Goal: Check status: Check status

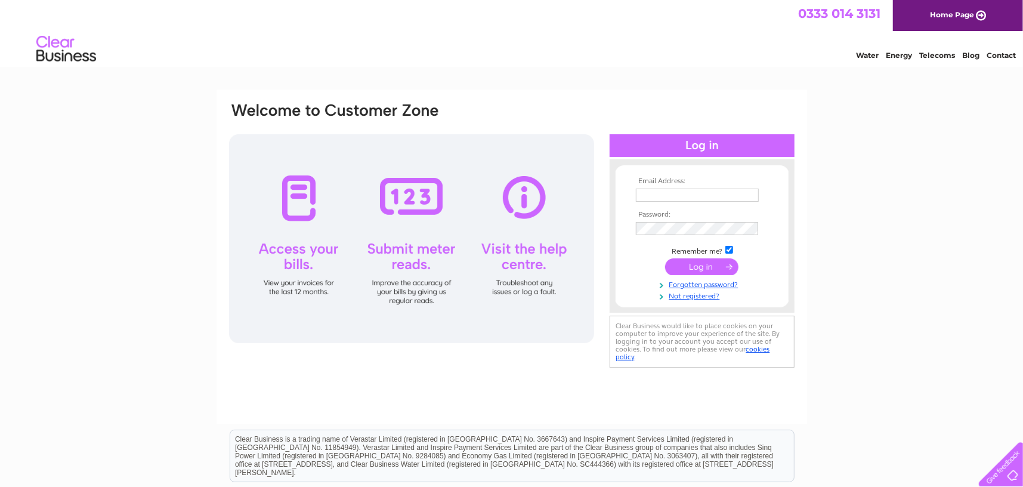
type input "[EMAIL_ADDRESS][DOMAIN_NAME]"
click at [707, 268] on input "submit" at bounding box center [701, 266] width 73 height 17
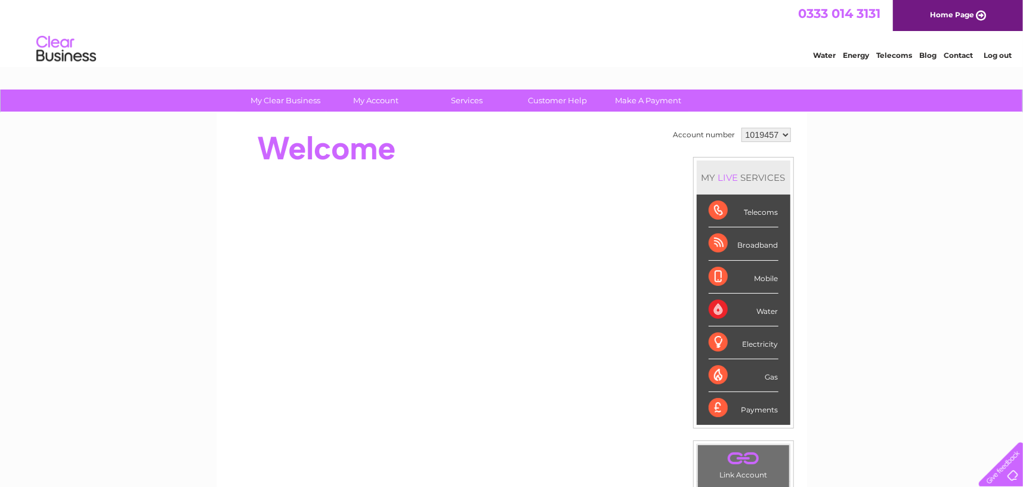
click at [774, 133] on select "1019457" at bounding box center [766, 135] width 50 height 14
click at [741, 128] on select "1019457" at bounding box center [766, 135] width 50 height 14
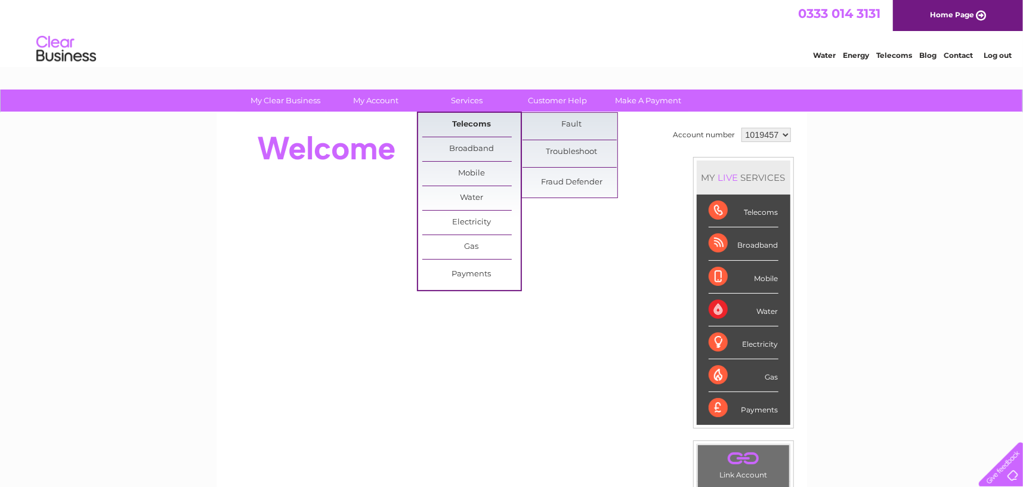
click at [458, 122] on link "Telecoms" at bounding box center [471, 125] width 98 height 24
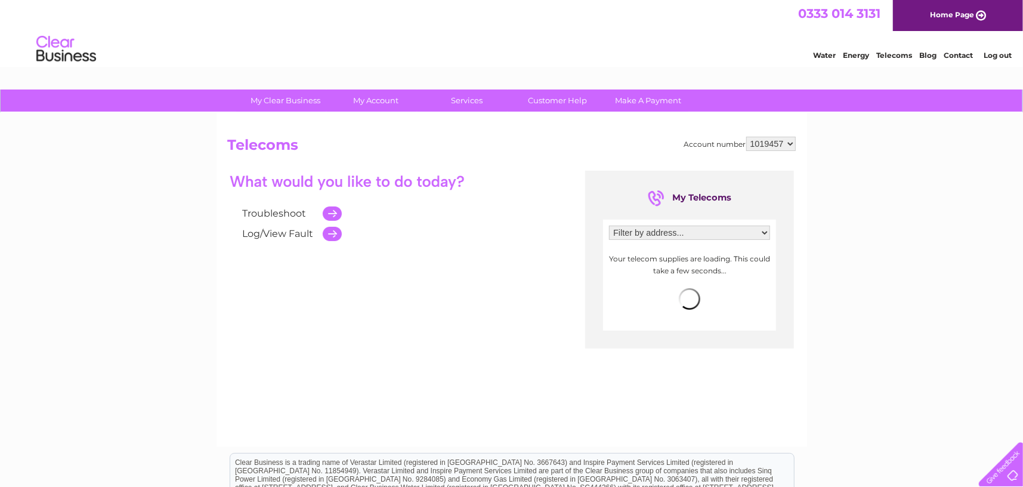
click at [669, 231] on select "Filter by address... Unit 1, Farrar Close, Newark, Nottinghamshire, NG24 2EQ" at bounding box center [689, 232] width 161 height 14
select select "1762649"
click at [609, 225] on select "Filter by address... Unit 1, Farrar Close, Newark, Nottinghamshire, NG24 2EQ" at bounding box center [689, 232] width 161 height 14
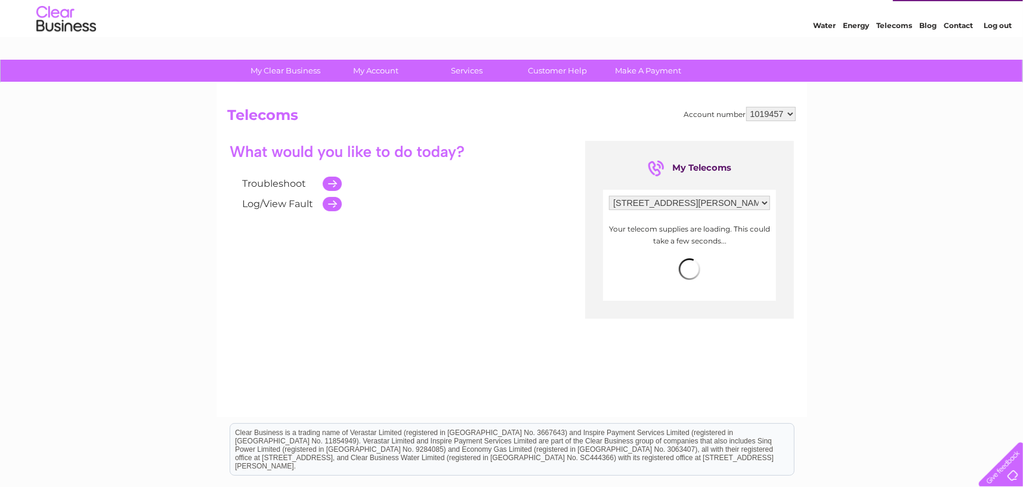
scroll to position [60, 0]
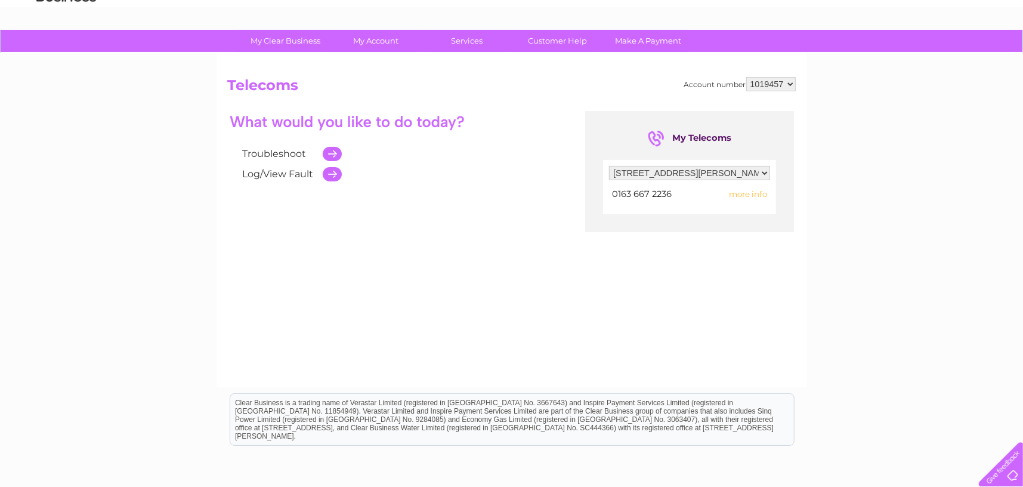
click at [742, 192] on span "more info" at bounding box center [748, 194] width 38 height 10
click at [784, 84] on select "1019457" at bounding box center [771, 84] width 50 height 14
click at [848, 104] on div "My Clear Business Login Details My Details My Preferences Link Account My Accou…" at bounding box center [511, 310] width 1023 height 561
drag, startPoint x: 848, startPoint y: 104, endPoint x: 853, endPoint y: 115, distance: 11.7
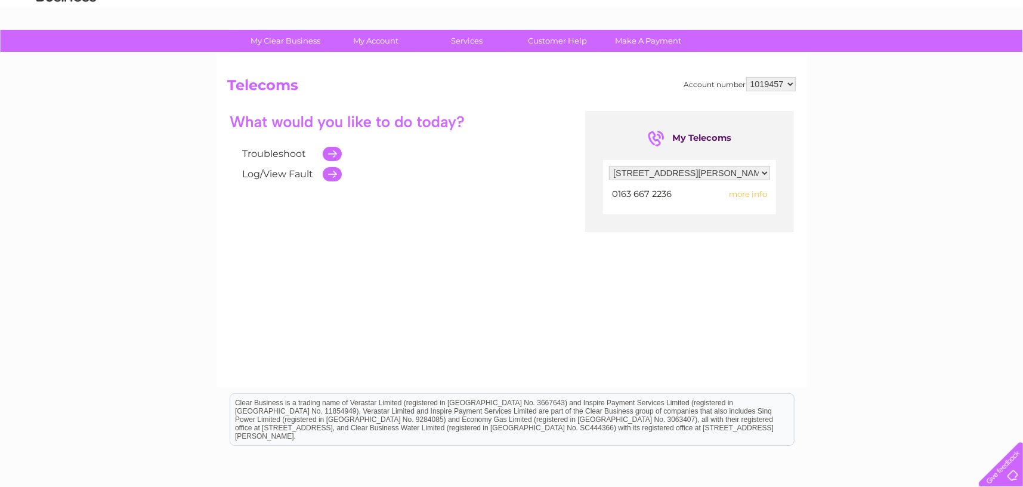
click at [853, 115] on div "My Clear Business Login Details My Details My Preferences Link Account My Accou…" at bounding box center [511, 310] width 1023 height 561
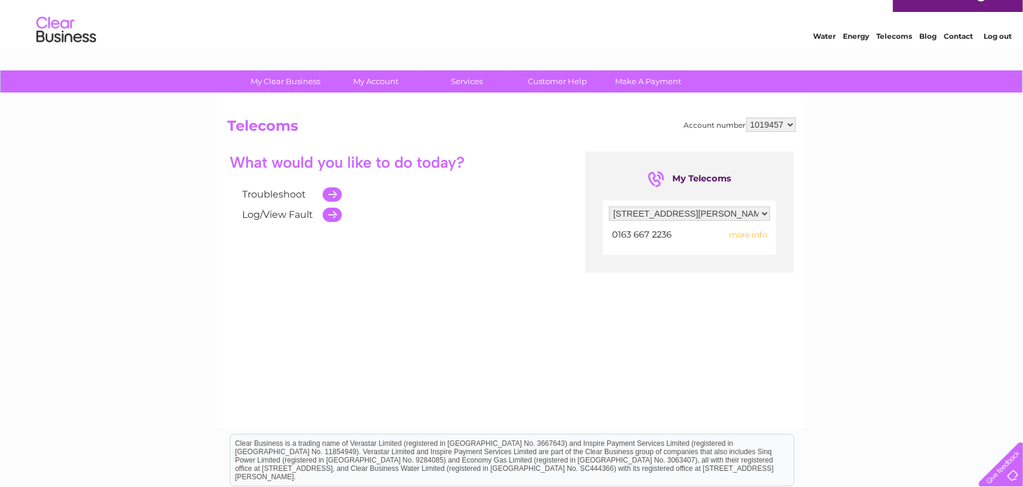
scroll to position [0, 0]
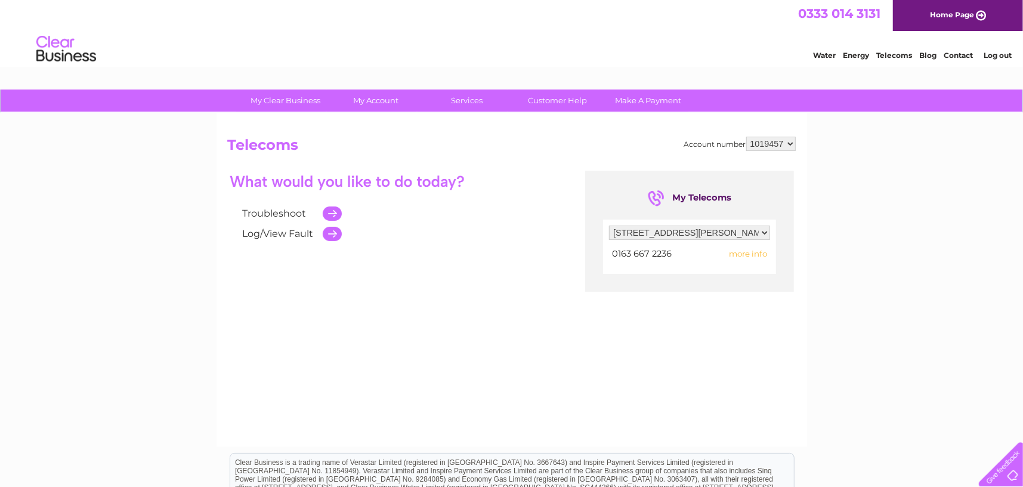
click at [780, 142] on select "1019457" at bounding box center [771, 144] width 50 height 14
click at [781, 141] on select "1019457" at bounding box center [771, 144] width 50 height 14
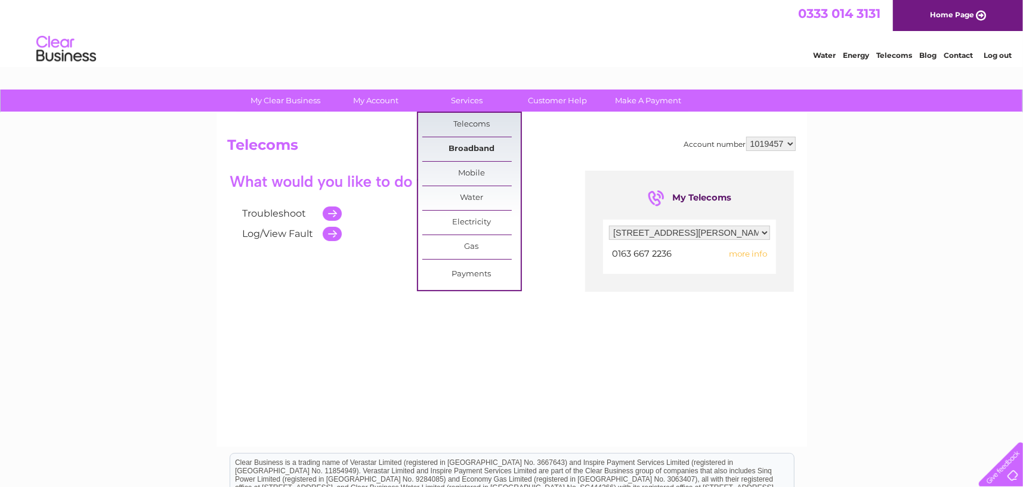
click at [480, 147] on link "Broadband" at bounding box center [471, 149] width 98 height 24
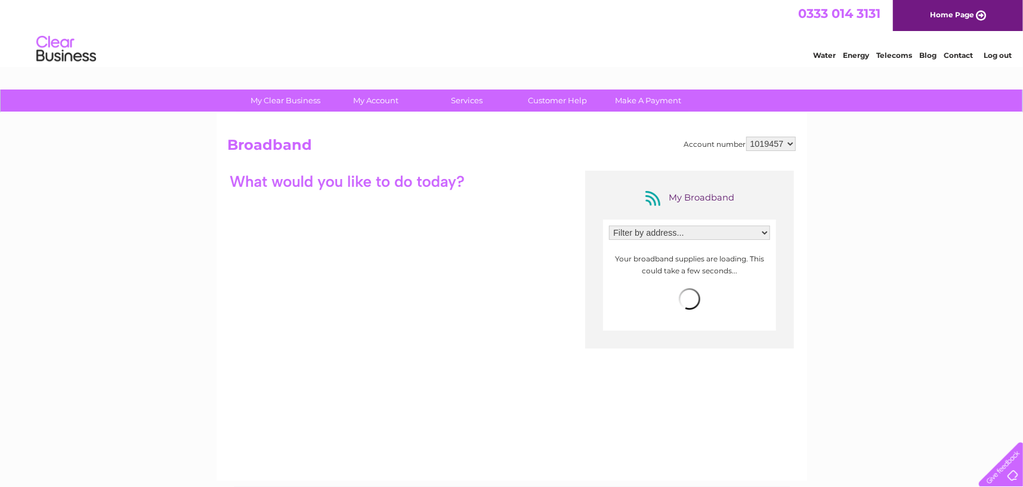
click at [775, 144] on select "1019457" at bounding box center [771, 144] width 50 height 14
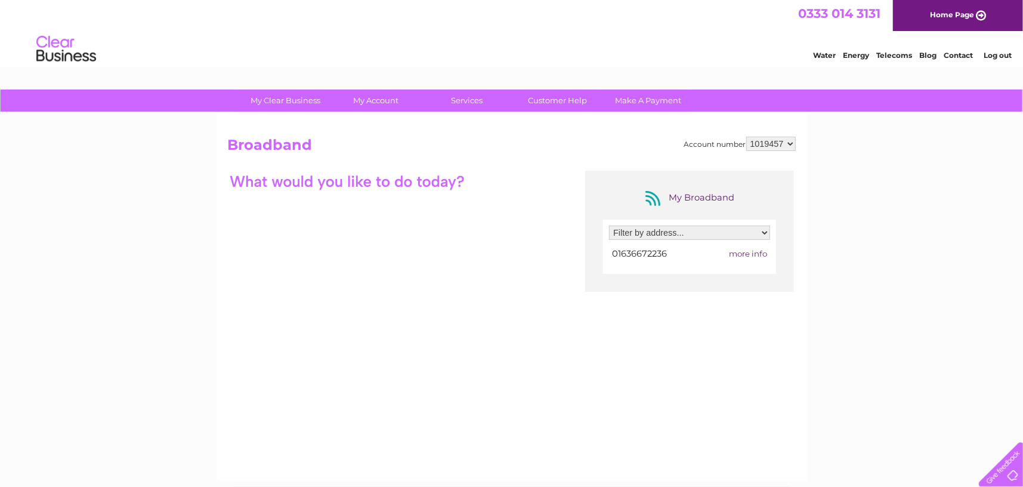
click at [781, 142] on select "1019457" at bounding box center [771, 144] width 50 height 14
click at [724, 230] on select "Filter by address... Unit 1, Farrar Close, Newark, Nottinghamshire, NG24 2EQ" at bounding box center [689, 232] width 161 height 14
select select "1762649"
click at [609, 225] on select "Filter by address... Unit 1, Farrar Close, Newark, Nottinghamshire, NG24 2EQ" at bounding box center [689, 232] width 161 height 14
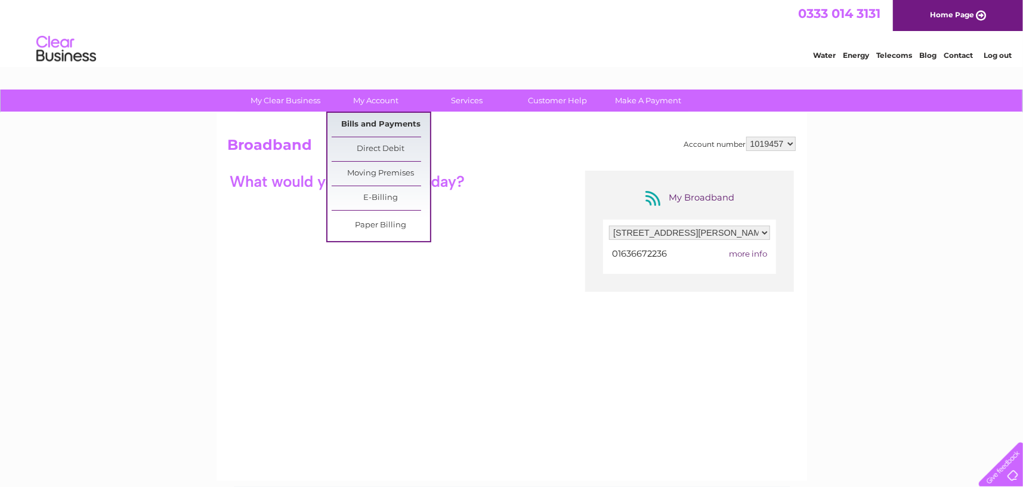
click at [385, 125] on link "Bills and Payments" at bounding box center [381, 125] width 98 height 24
